Goal: Task Accomplishment & Management: Complete application form

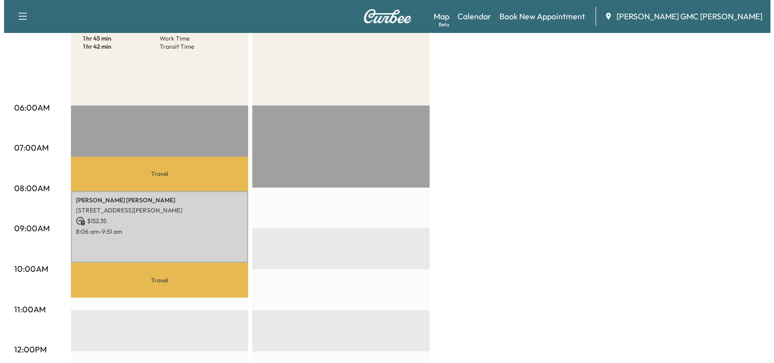
scroll to position [152, 0]
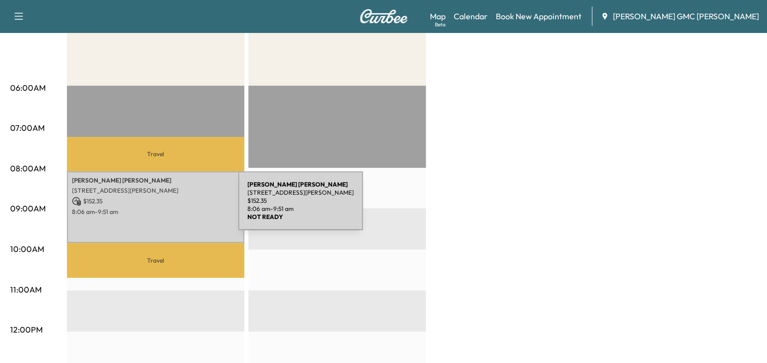
click at [162, 208] on p "8:06 am - 9:51 am" at bounding box center [155, 212] width 167 height 8
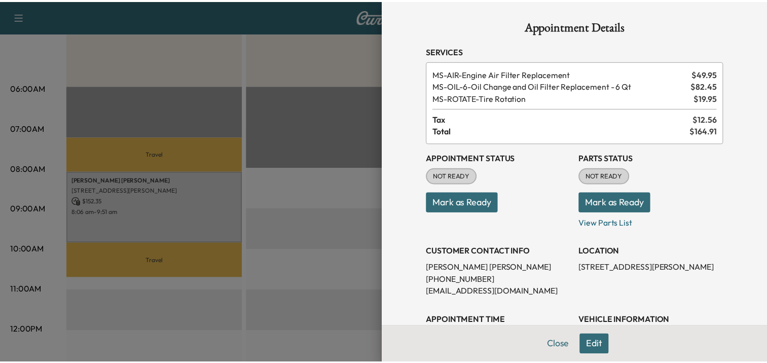
scroll to position [101, 0]
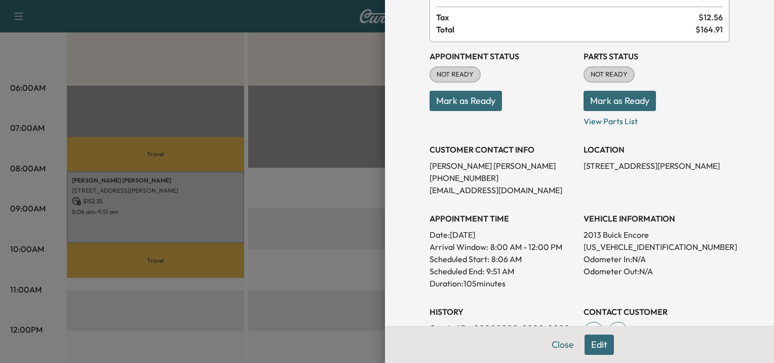
click at [259, 223] on div at bounding box center [387, 181] width 774 height 363
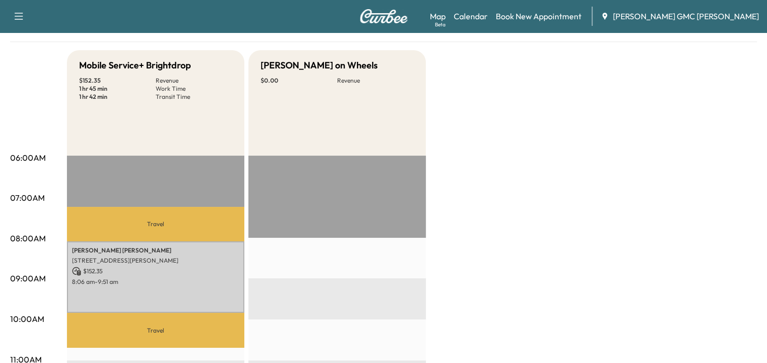
scroll to position [0, 0]
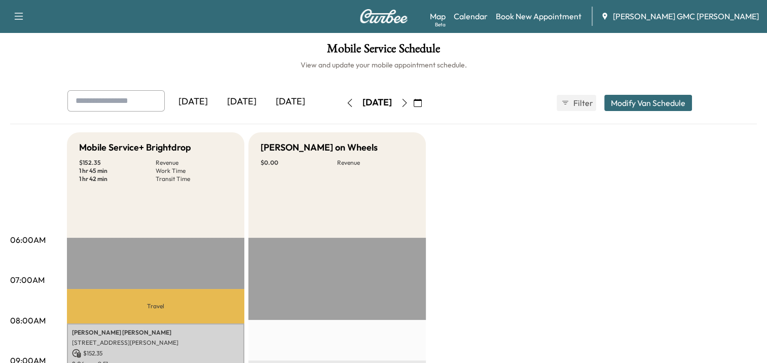
click at [422, 105] on icon "button" at bounding box center [417, 103] width 8 height 8
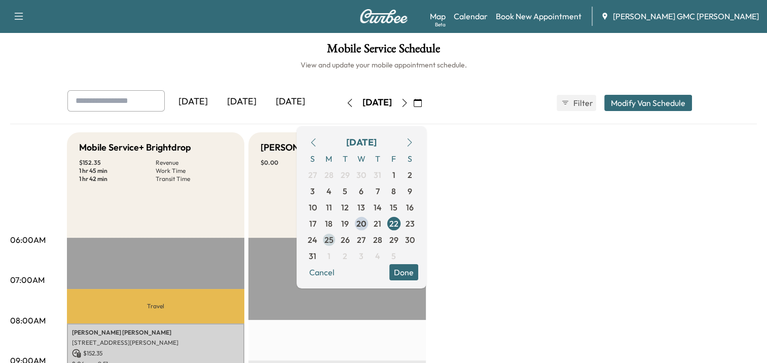
click at [333, 238] on span "25" at bounding box center [328, 240] width 9 height 12
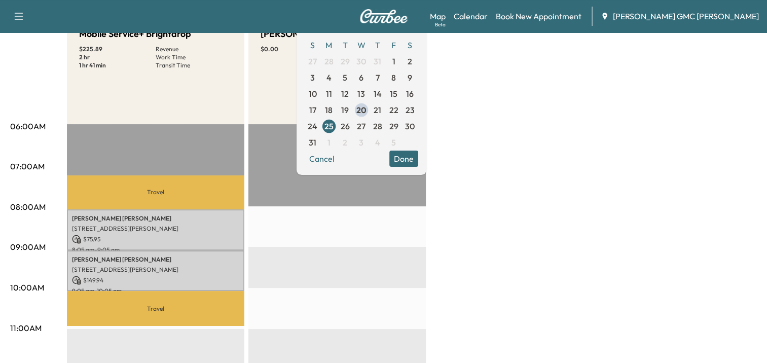
scroll to position [152, 0]
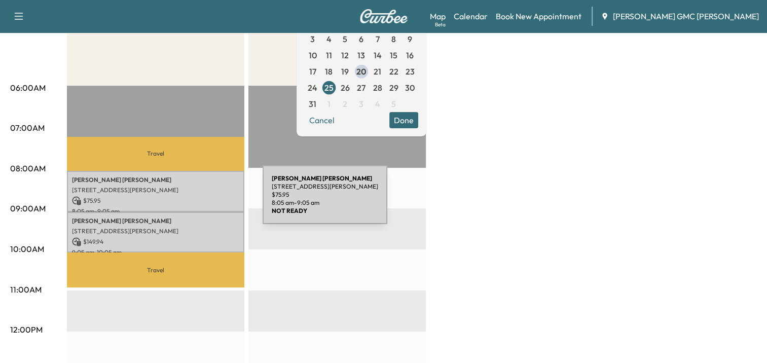
click at [186, 200] on p "$ 75.95" at bounding box center [155, 200] width 167 height 9
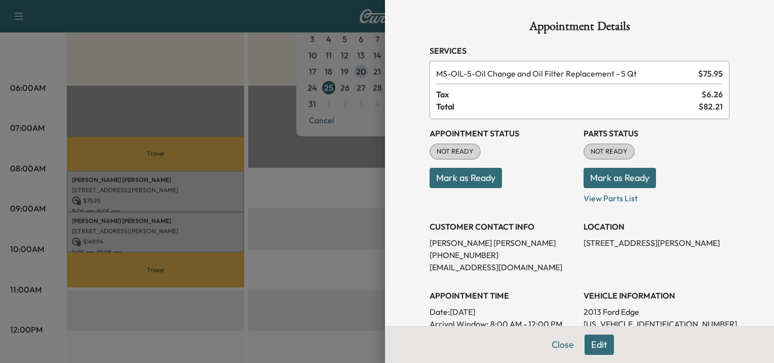
click at [178, 219] on div at bounding box center [387, 181] width 774 height 363
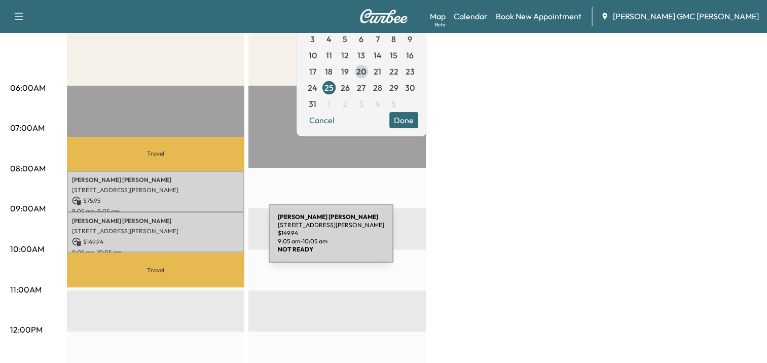
click at [193, 239] on p "$ 149.94" at bounding box center [155, 241] width 167 height 9
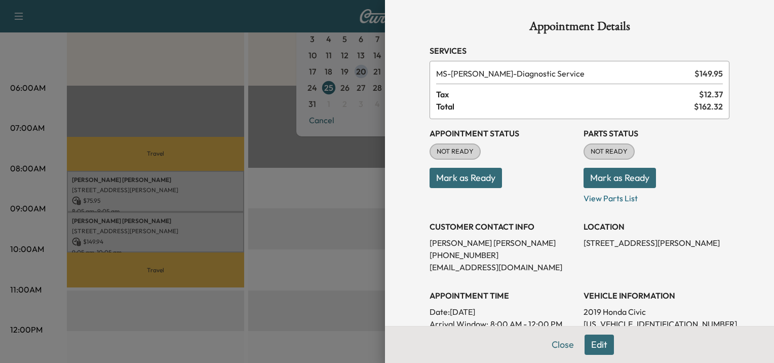
click at [333, 236] on div at bounding box center [387, 181] width 774 height 363
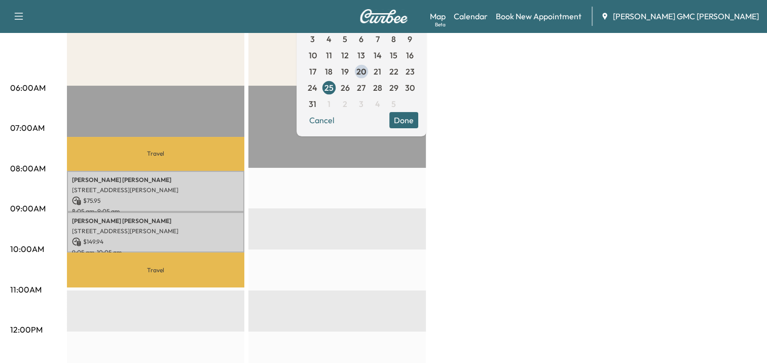
scroll to position [51, 0]
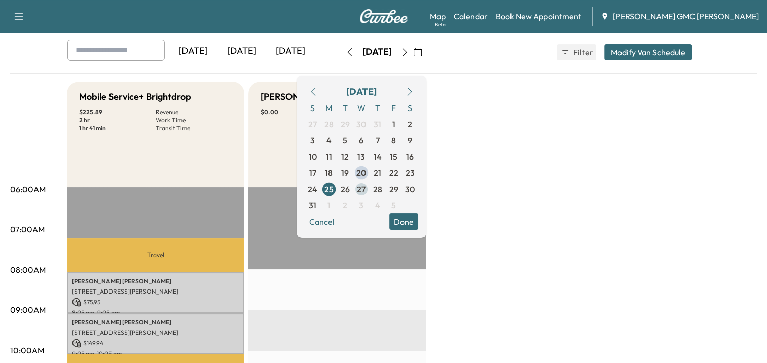
click at [365, 188] on span "27" at bounding box center [361, 189] width 9 height 12
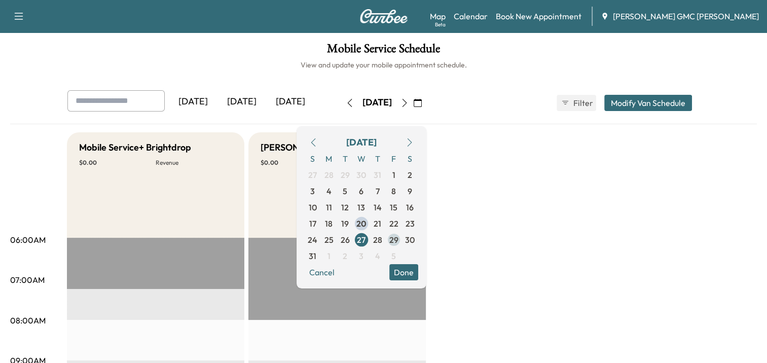
click at [402, 241] on span "29" at bounding box center [394, 240] width 16 height 16
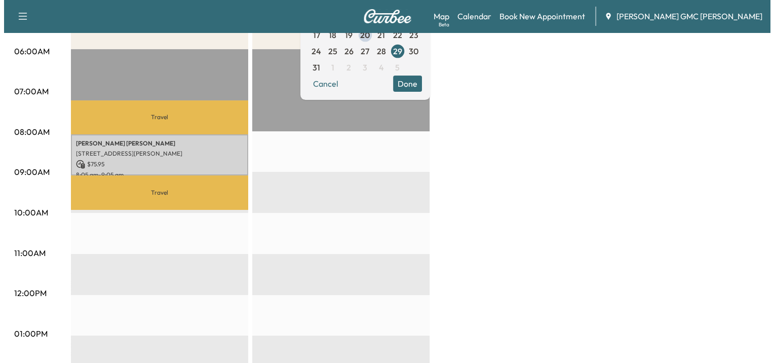
scroll to position [203, 0]
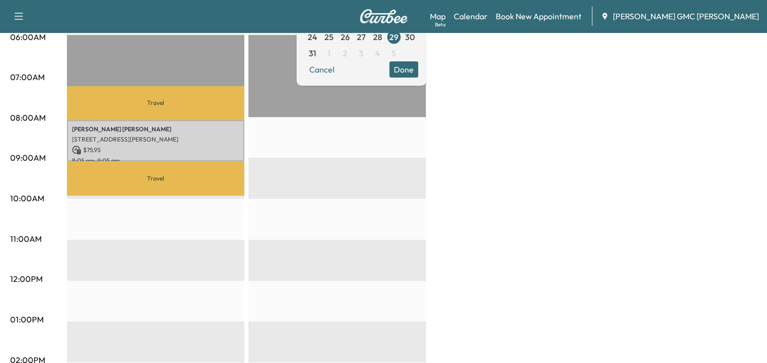
click at [207, 152] on p "$ 75.95" at bounding box center [155, 149] width 167 height 9
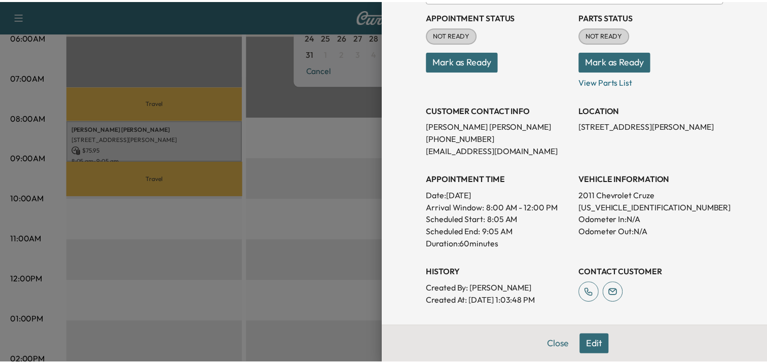
scroll to position [0, 0]
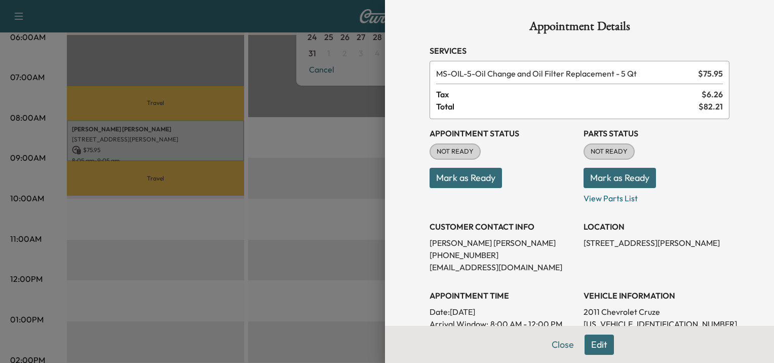
click at [330, 197] on div at bounding box center [387, 181] width 774 height 363
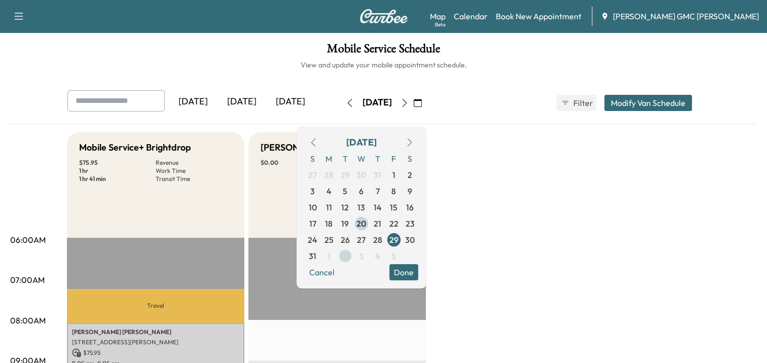
click at [353, 253] on span "2" at bounding box center [345, 256] width 16 height 16
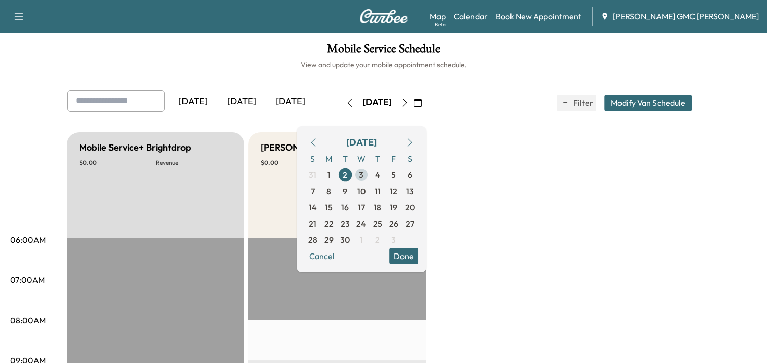
click at [363, 178] on span "3" at bounding box center [361, 175] width 5 height 12
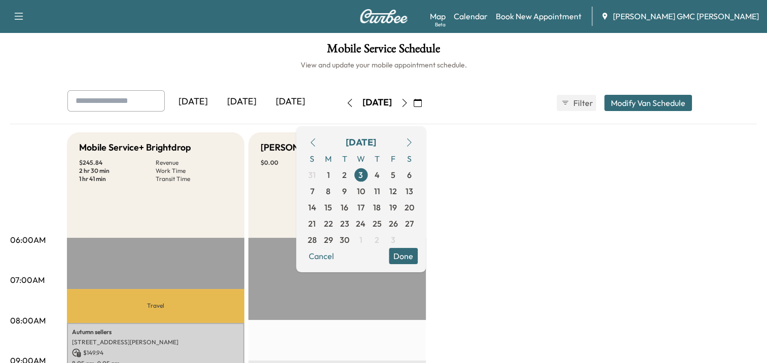
click at [392, 12] on img at bounding box center [383, 16] width 49 height 14
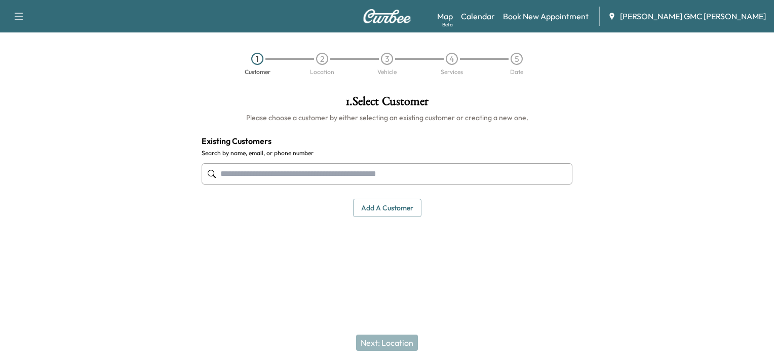
click at [381, 209] on button "Add a customer" at bounding box center [387, 208] width 68 height 19
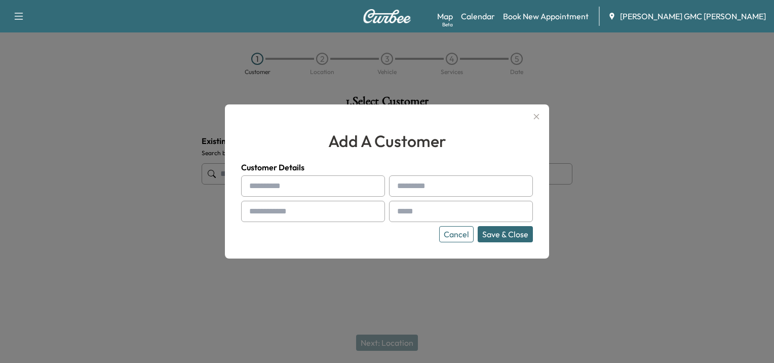
drag, startPoint x: 303, startPoint y: 189, endPoint x: 309, endPoint y: 187, distance: 5.9
click at [303, 189] on input "text" at bounding box center [313, 185] width 144 height 21
type input "*******"
type input "**********"
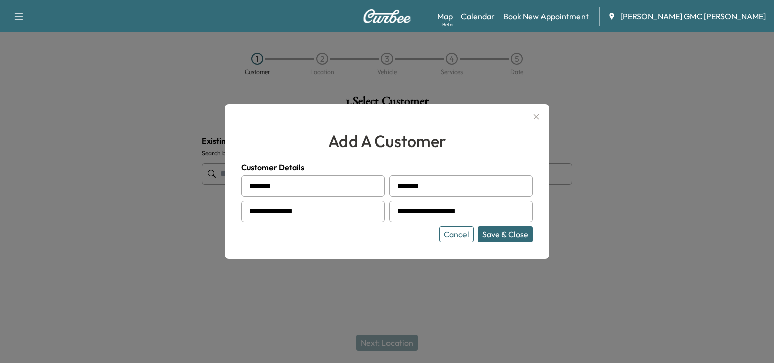
type input "**********"
click at [511, 237] on button "Save & Close" at bounding box center [505, 234] width 55 height 16
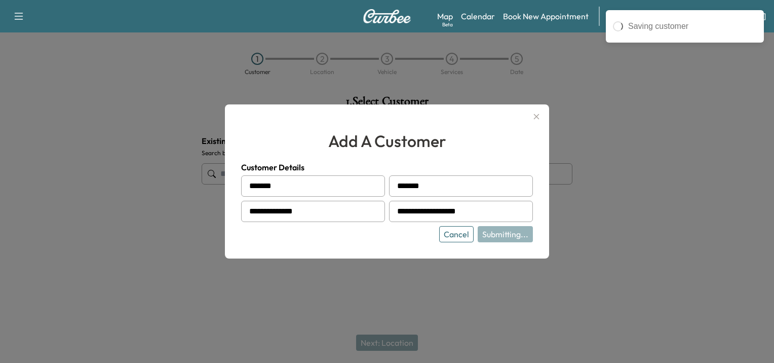
type input "**********"
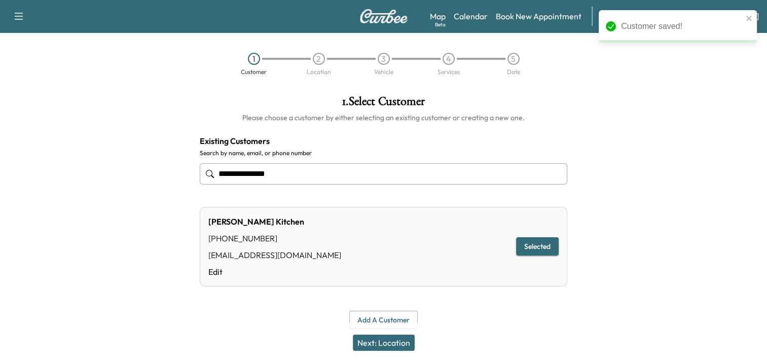
click at [389, 349] on button "Next: Location" at bounding box center [384, 342] width 62 height 16
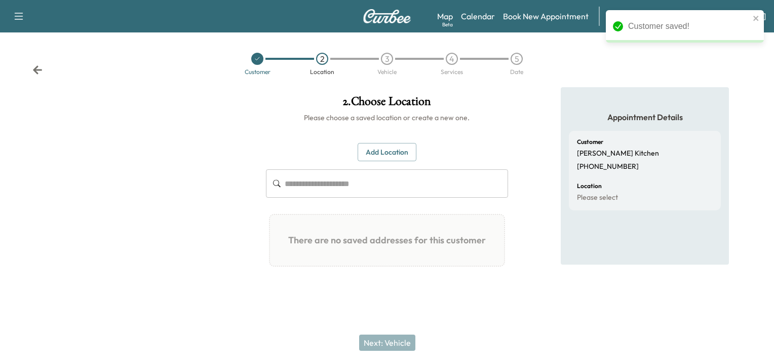
click at [379, 152] on button "Add Location" at bounding box center [387, 152] width 59 height 19
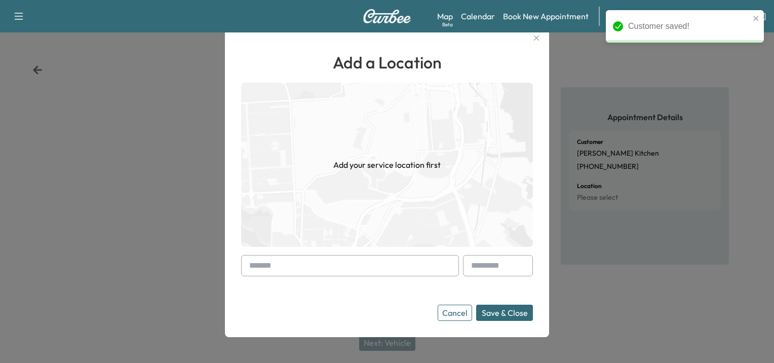
drag, startPoint x: 275, startPoint y: 267, endPoint x: 258, endPoint y: 264, distance: 17.0
click at [275, 267] on input "text" at bounding box center [350, 265] width 218 height 21
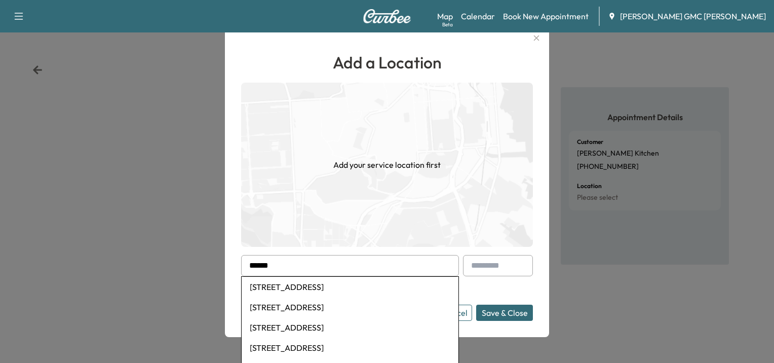
click at [310, 290] on li "[STREET_ADDRESS]" at bounding box center [350, 287] width 217 height 20
type input "**********"
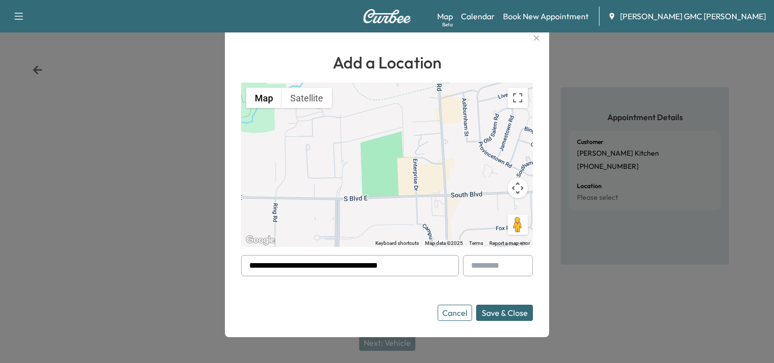
click at [515, 313] on button "Save & Close" at bounding box center [504, 313] width 57 height 16
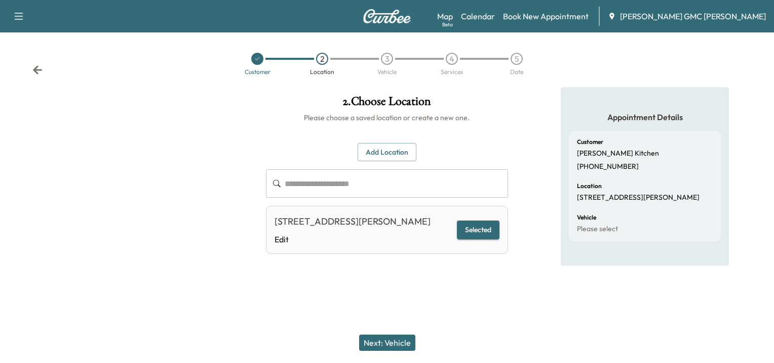
click at [386, 348] on button "Next: Vehicle" at bounding box center [387, 342] width 56 height 16
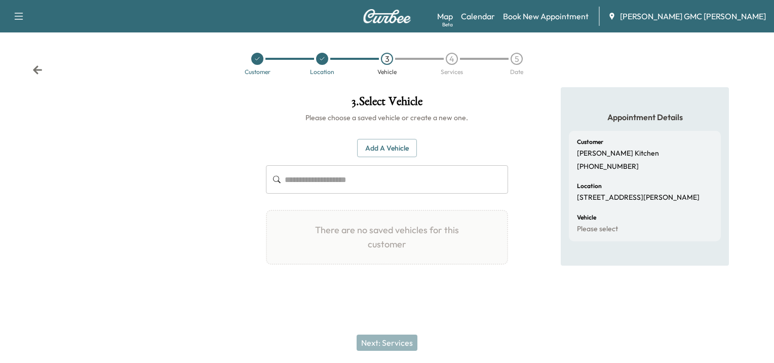
drag, startPoint x: 391, startPoint y: 146, endPoint x: 411, endPoint y: 150, distance: 20.7
click at [391, 146] on button "Add a Vehicle" at bounding box center [387, 148] width 60 height 19
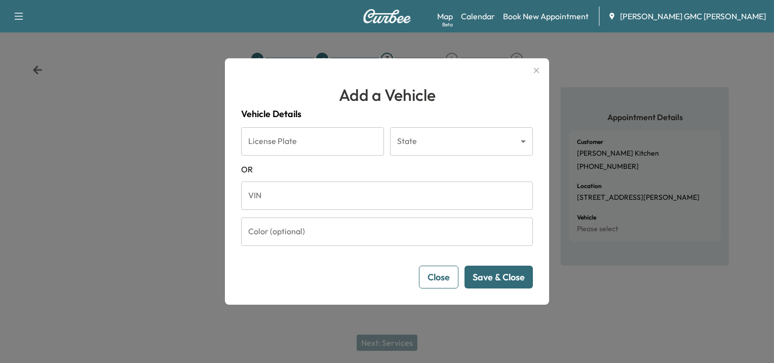
drag, startPoint x: 285, startPoint y: 142, endPoint x: 333, endPoint y: 148, distance: 48.5
click at [286, 142] on input "License Plate" at bounding box center [312, 141] width 143 height 28
type input "*******"
click at [476, 148] on body "Support Log Out Map Beta Calendar Book New Appointment [PERSON_NAME] GMC [PERSO…" at bounding box center [387, 181] width 774 height 363
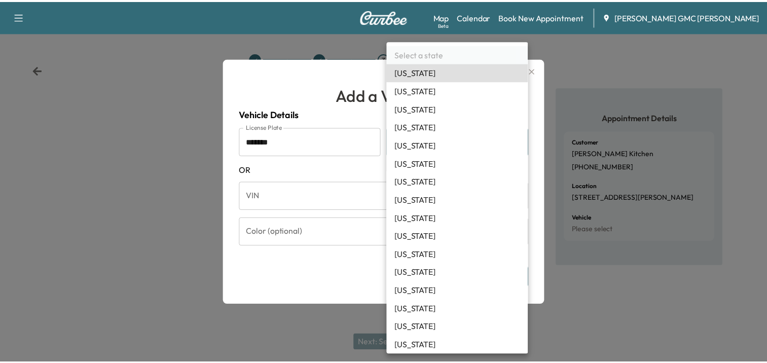
scroll to position [276, 0]
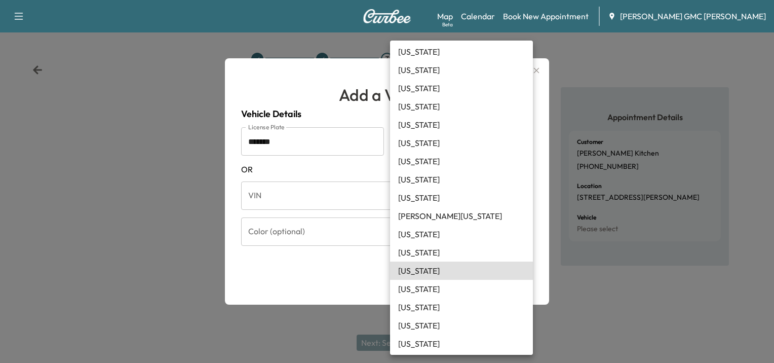
click at [427, 272] on li "[US_STATE]" at bounding box center [461, 270] width 143 height 18
type input "**"
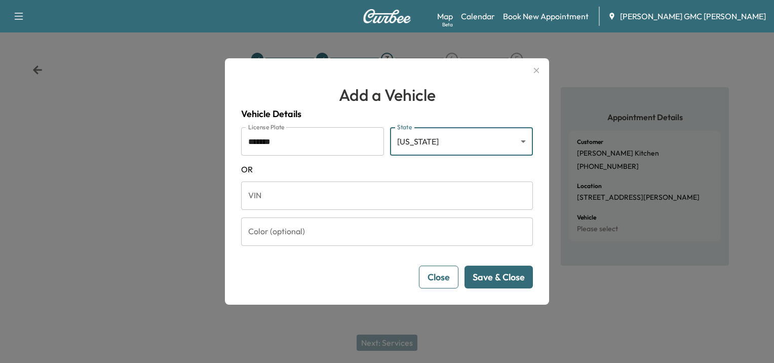
click at [509, 276] on button "Save & Close" at bounding box center [499, 276] width 68 height 23
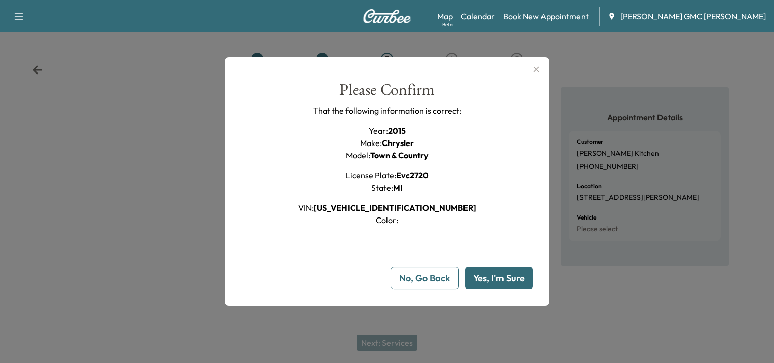
click at [483, 276] on button "Yes, I'm Sure" at bounding box center [499, 278] width 68 height 23
type input "**"
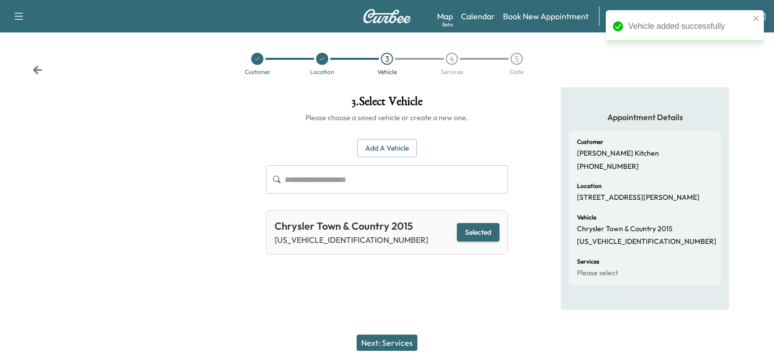
click at [375, 343] on button "Next: Services" at bounding box center [387, 342] width 61 height 16
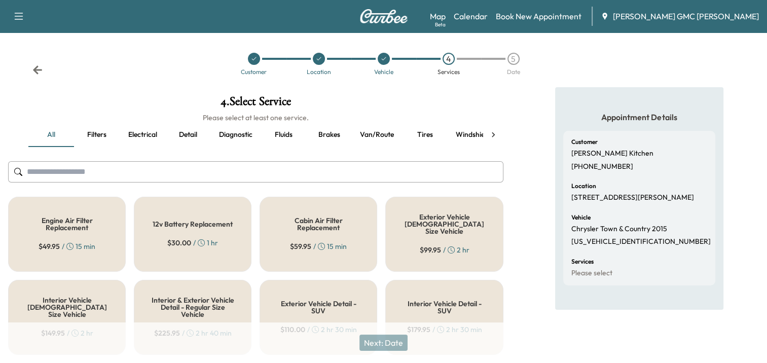
click at [330, 130] on button "Brakes" at bounding box center [329, 135] width 46 height 24
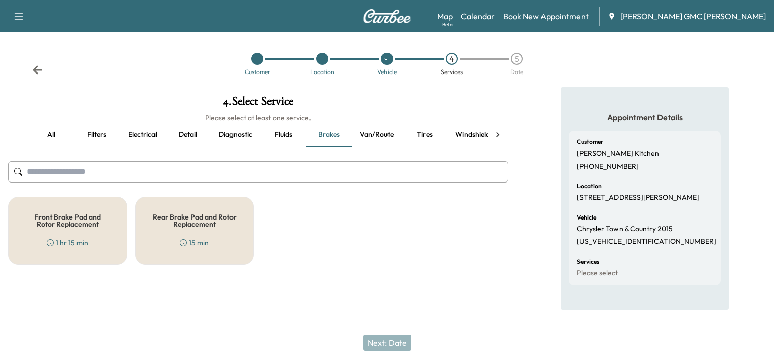
click at [235, 131] on button "Diagnostic" at bounding box center [236, 135] width 50 height 24
click at [99, 211] on div "Diagnostic Service $ 149.95 / 1 hr" at bounding box center [67, 231] width 119 height 68
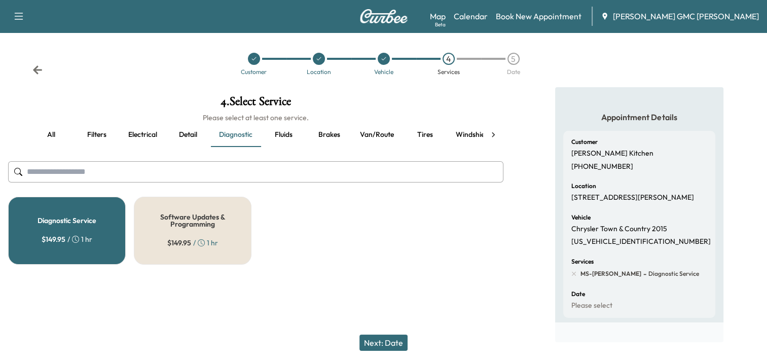
click at [398, 337] on button "Next: Date" at bounding box center [383, 342] width 48 height 16
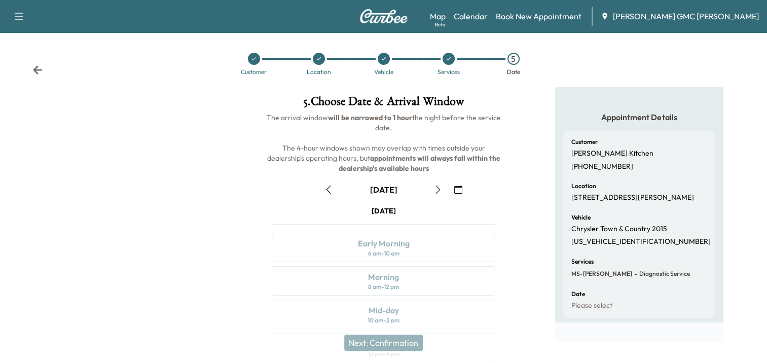
click at [460, 188] on icon "button" at bounding box center [458, 189] width 8 height 8
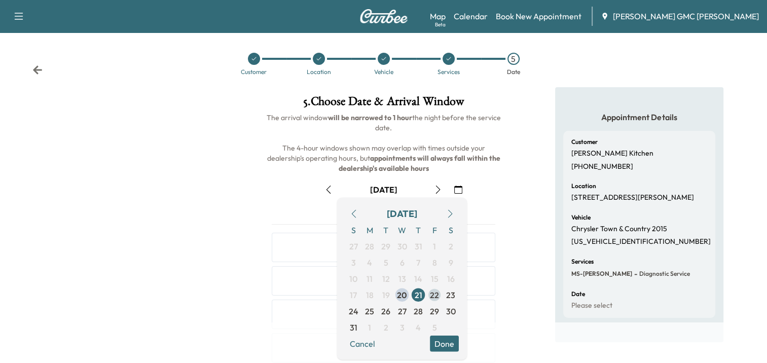
click at [434, 294] on span "22" at bounding box center [434, 295] width 9 height 12
click at [449, 337] on button "Done" at bounding box center [444, 343] width 29 height 16
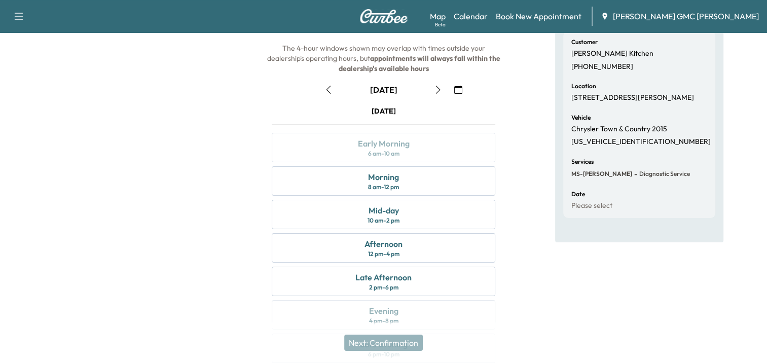
scroll to position [101, 0]
click at [396, 178] on div "Morning" at bounding box center [383, 175] width 31 height 12
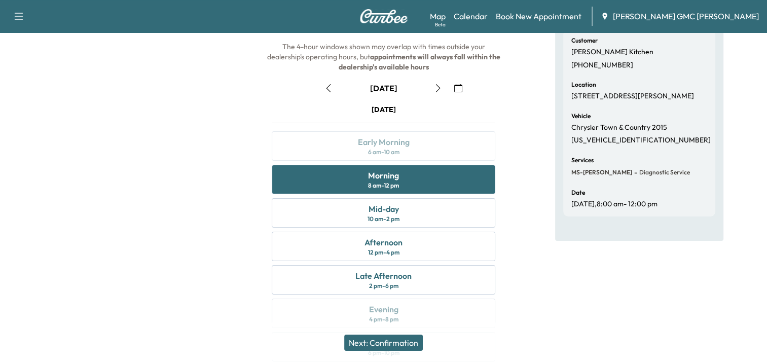
click at [375, 345] on button "Next: Confirmation" at bounding box center [383, 342] width 79 height 16
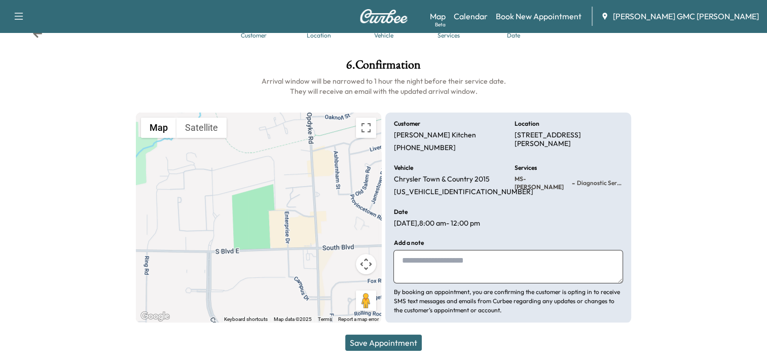
click at [533, 252] on textarea at bounding box center [507, 266] width 229 height 33
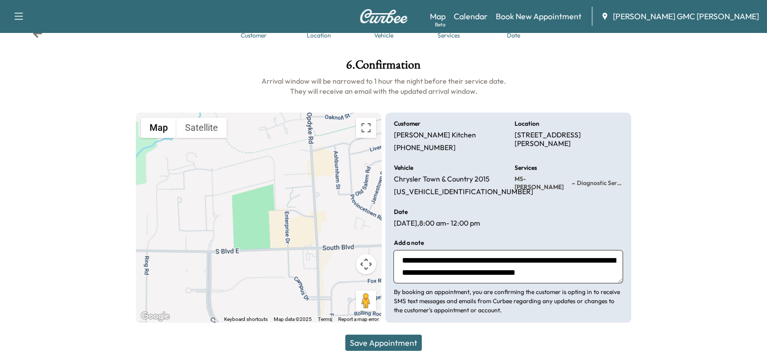
type textarea "**********"
click at [384, 341] on button "Save Appointment" at bounding box center [383, 342] width 77 height 16
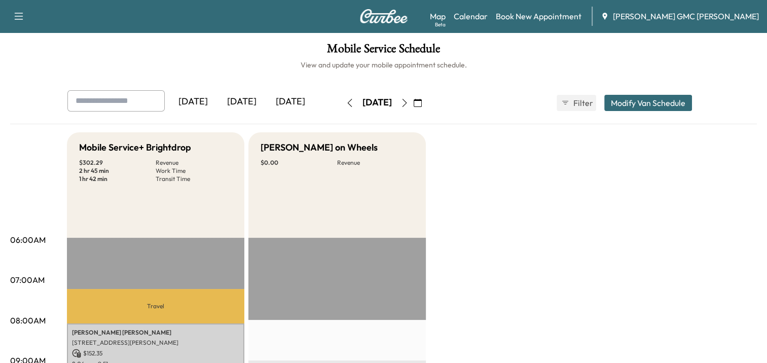
click at [387, 12] on img at bounding box center [383, 16] width 49 height 14
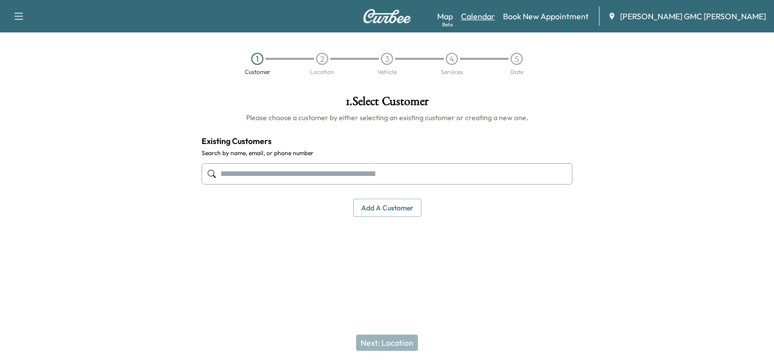
click at [495, 13] on link "Calendar" at bounding box center [478, 16] width 34 height 12
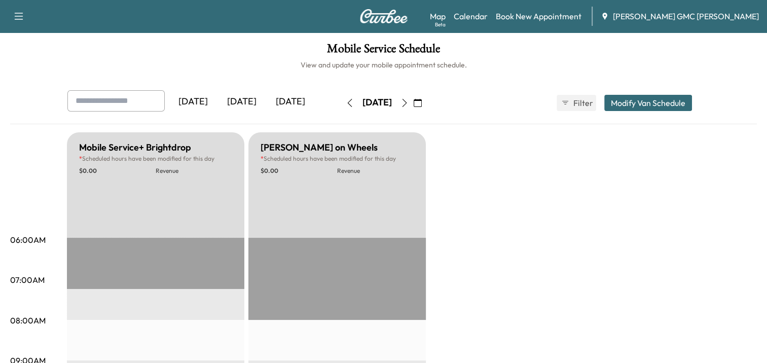
click at [408, 102] on icon "button" at bounding box center [404, 103] width 8 height 8
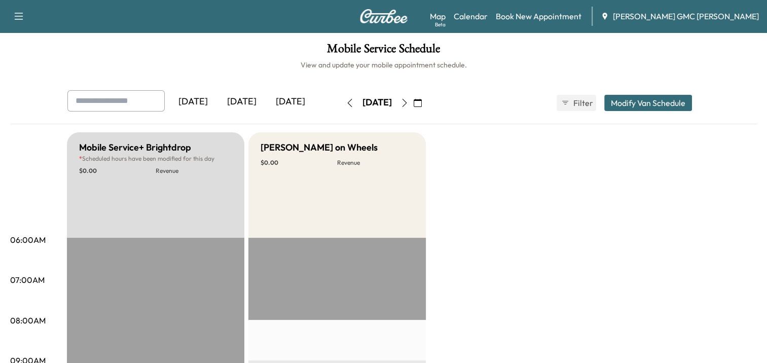
click at [426, 102] on button "button" at bounding box center [417, 103] width 17 height 16
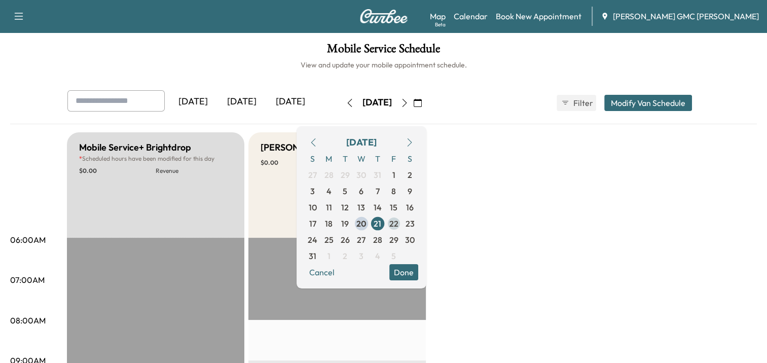
click at [398, 226] on span "22" at bounding box center [393, 223] width 9 height 12
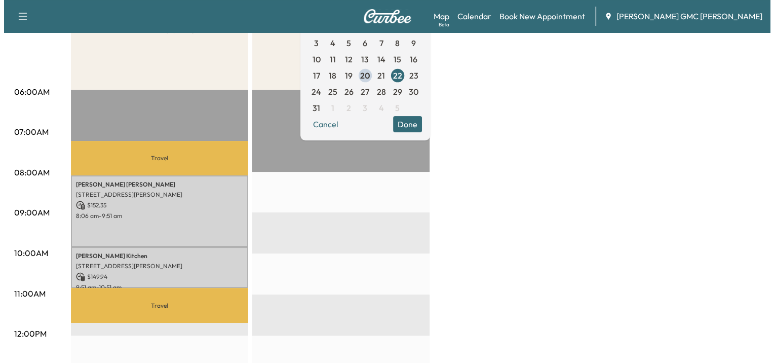
scroll to position [152, 0]
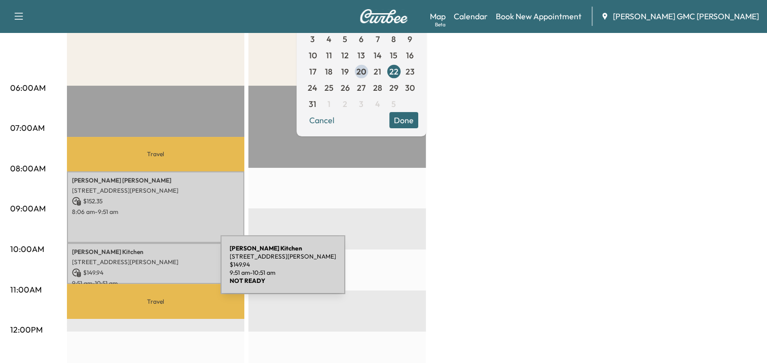
click at [144, 271] on p "$ 149.94" at bounding box center [155, 272] width 167 height 9
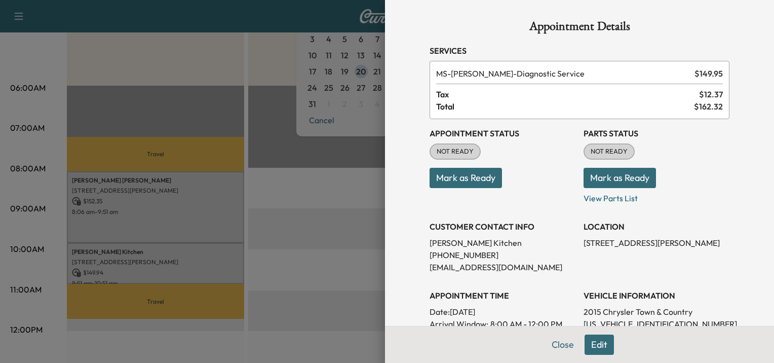
click at [339, 272] on div at bounding box center [387, 181] width 774 height 363
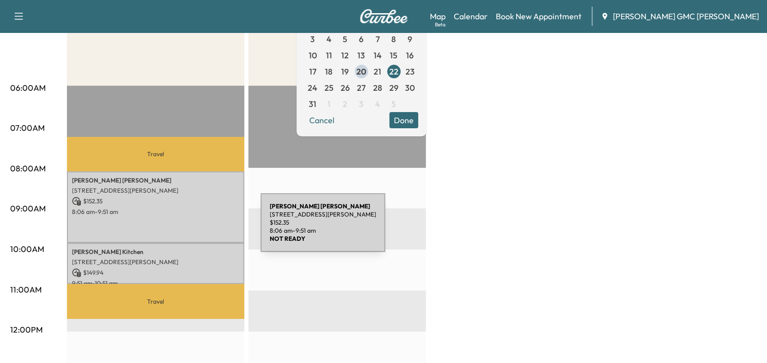
click at [174, 220] on div "[PERSON_NAME] [STREET_ADDRESS][PERSON_NAME] $ 152.35 8:06 am - 9:51 am" at bounding box center [155, 206] width 177 height 71
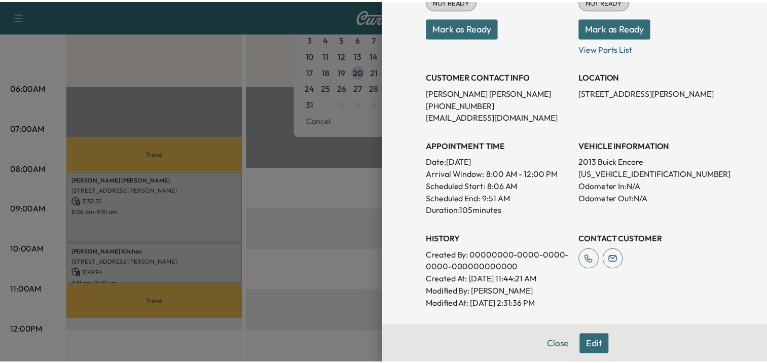
scroll to position [51, 0]
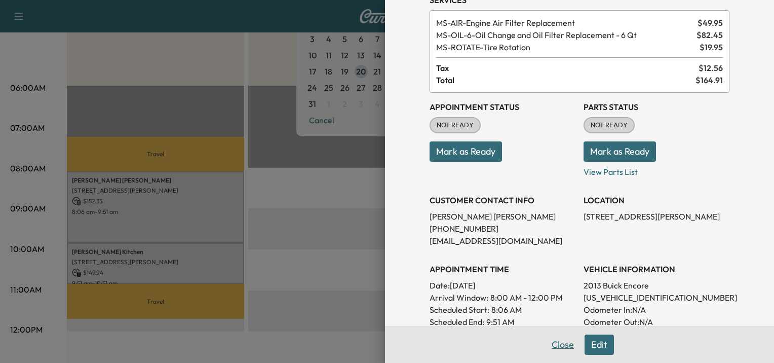
click at [564, 348] on button "Close" at bounding box center [562, 344] width 35 height 20
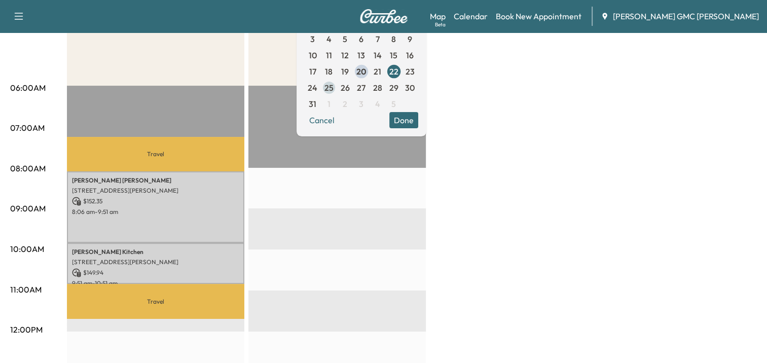
click at [333, 88] on span "25" at bounding box center [328, 88] width 9 height 12
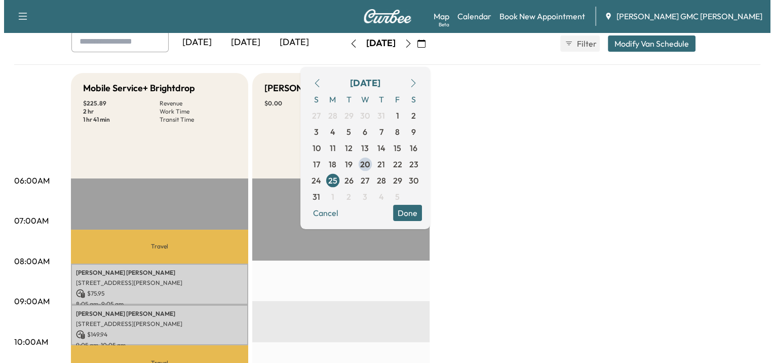
scroll to position [152, 0]
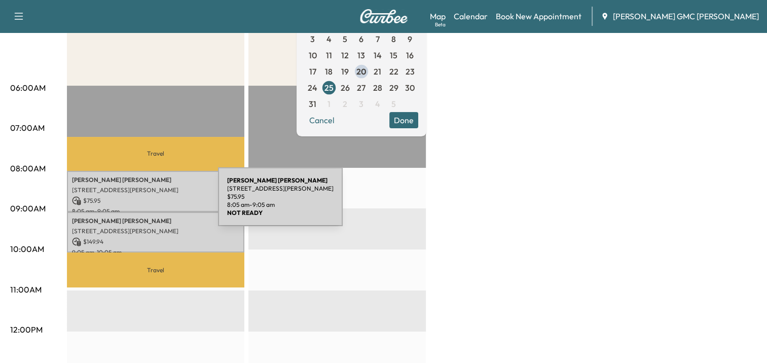
click at [150, 196] on p "$ 75.95" at bounding box center [155, 200] width 167 height 9
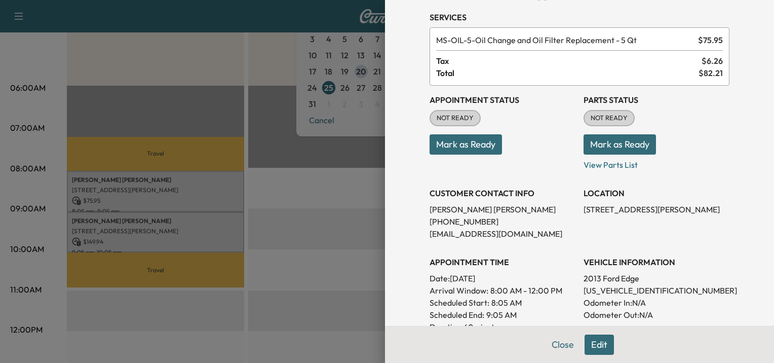
scroll to position [51, 0]
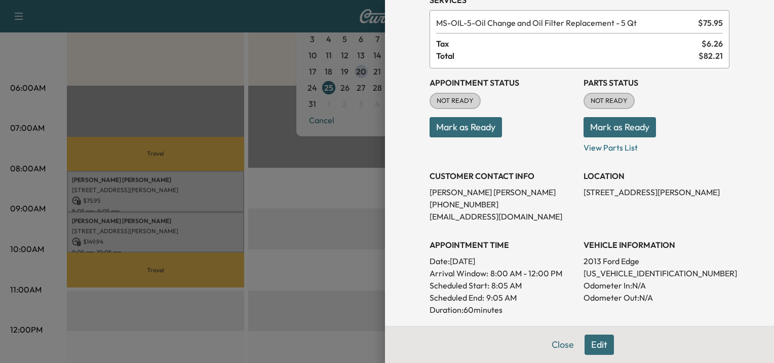
click at [184, 229] on div at bounding box center [387, 181] width 774 height 363
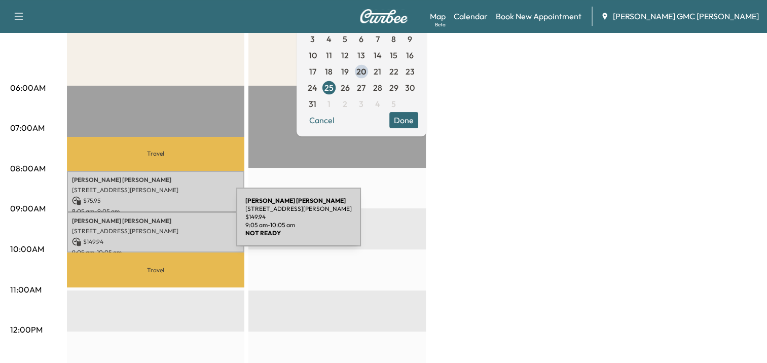
click at [160, 223] on div "[PERSON_NAME] [STREET_ADDRESS][PERSON_NAME] $ 149.94 9:05 am - 10:05 am" at bounding box center [155, 232] width 177 height 41
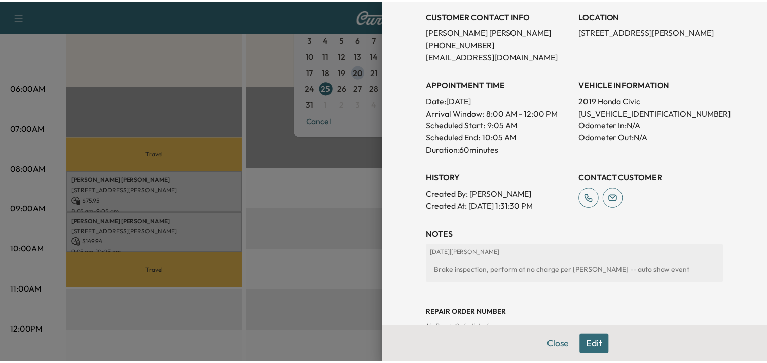
scroll to position [237, 0]
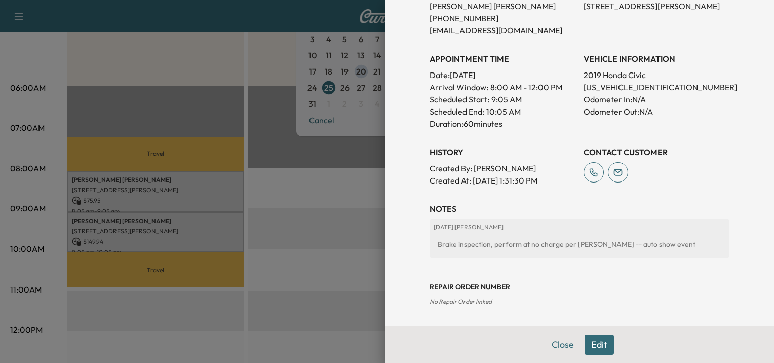
click at [323, 224] on div at bounding box center [387, 181] width 774 height 363
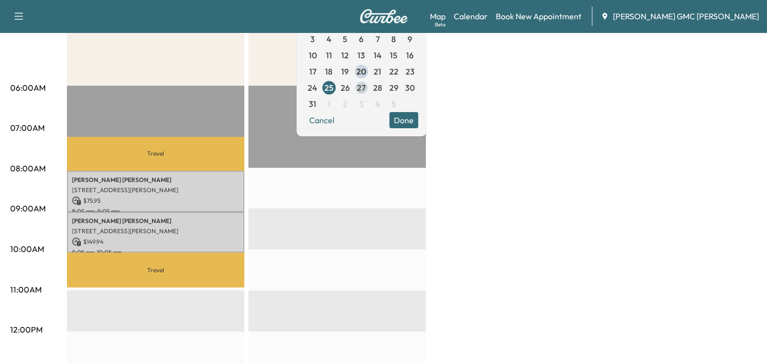
click at [365, 82] on span "27" at bounding box center [361, 88] width 9 height 12
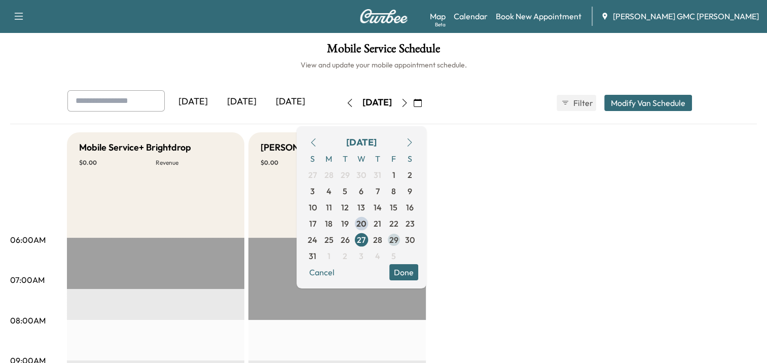
click at [402, 241] on span "29" at bounding box center [394, 240] width 16 height 16
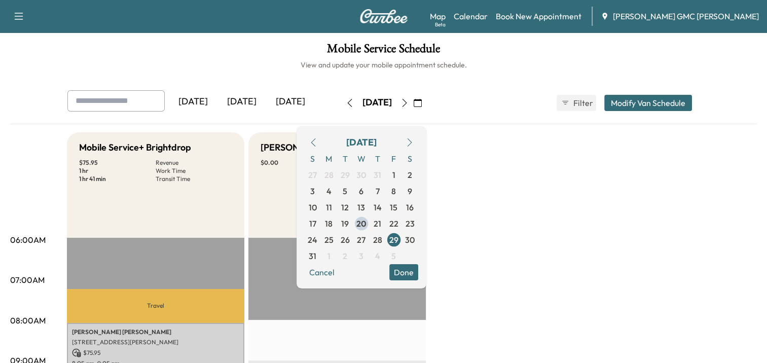
scroll to position [101, 0]
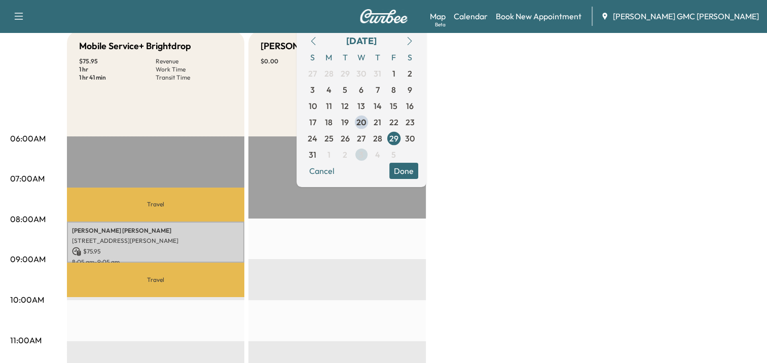
click at [363, 156] on span "3" at bounding box center [361, 154] width 5 height 12
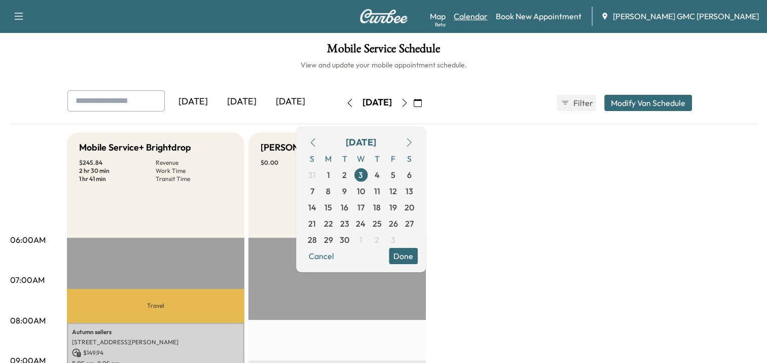
click at [487, 18] on link "Calendar" at bounding box center [470, 16] width 34 height 12
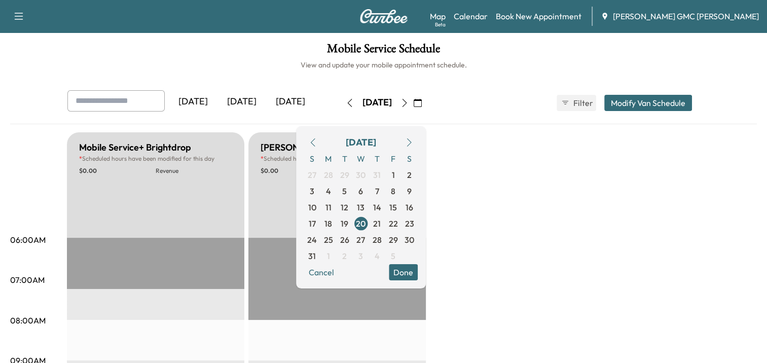
click at [214, 60] on h6 "View and update your mobile appointment schedule." at bounding box center [383, 65] width 746 height 10
click at [332, 223] on span "18" at bounding box center [328, 223] width 8 height 12
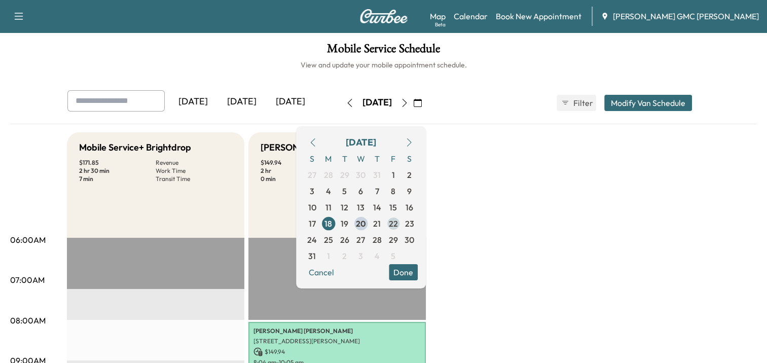
click at [398, 224] on span "22" at bounding box center [393, 223] width 9 height 12
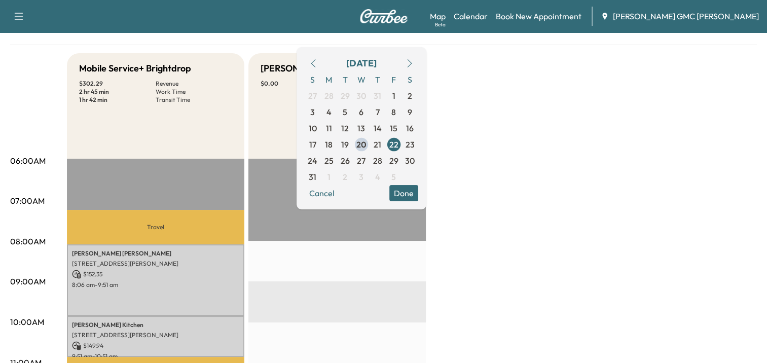
scroll to position [80, 0]
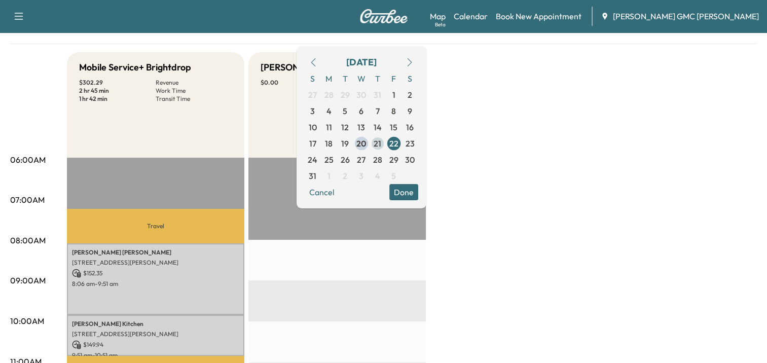
click at [381, 141] on span "21" at bounding box center [377, 143] width 8 height 12
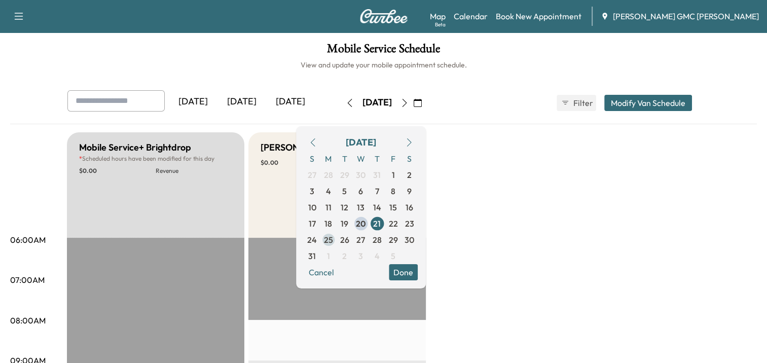
click at [336, 237] on span "25" at bounding box center [328, 240] width 16 height 16
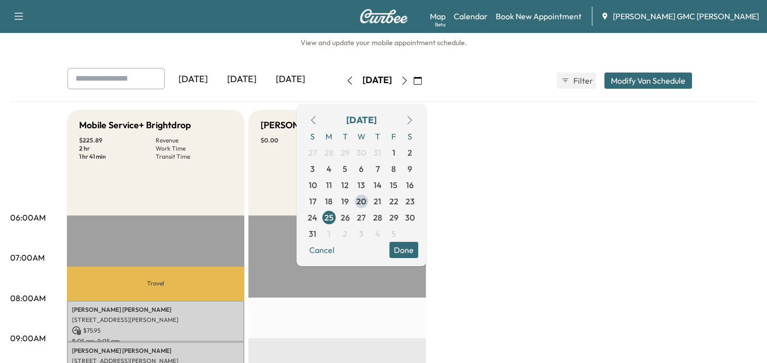
scroll to position [14, 0]
